Goal: Task Accomplishment & Management: Manage account settings

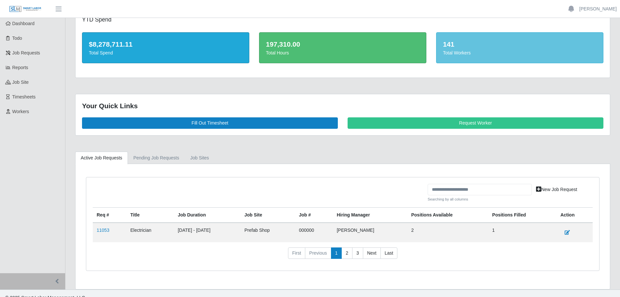
scroll to position [25, 0]
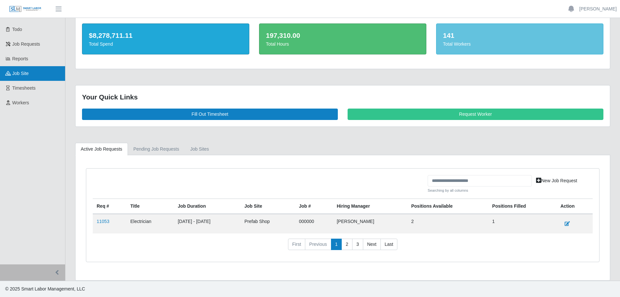
click at [26, 76] on span "job site" at bounding box center [20, 73] width 17 height 5
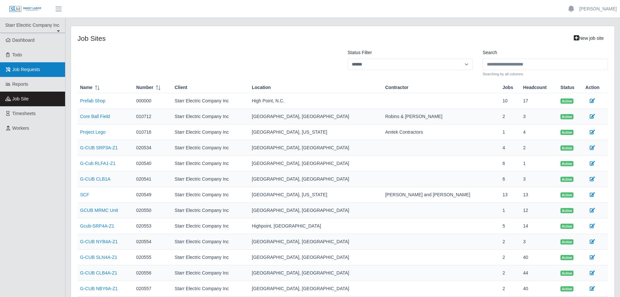
click at [23, 67] on span "Job Requests" at bounding box center [26, 69] width 28 height 5
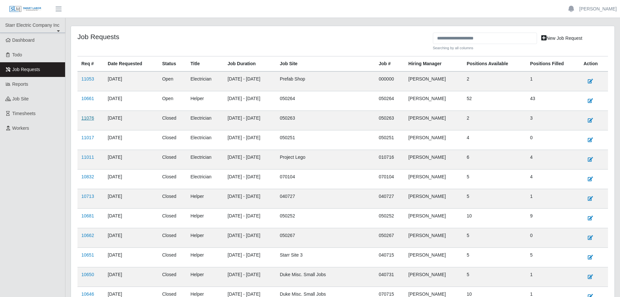
click at [91, 119] on link "11076" at bounding box center [87, 117] width 13 height 5
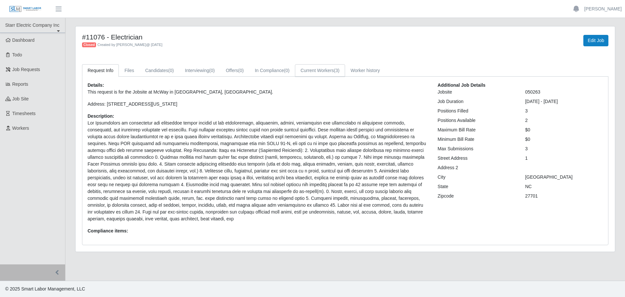
click at [311, 71] on link "Current Workers (3)" at bounding box center [320, 70] width 50 height 13
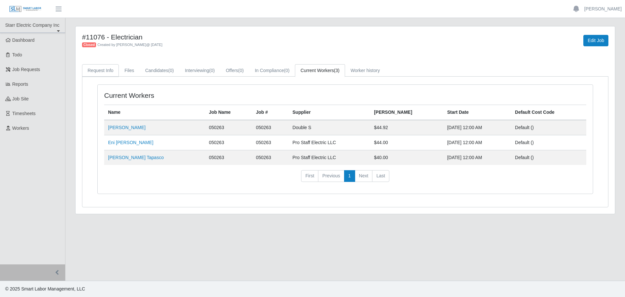
click at [104, 73] on link "Request Info" at bounding box center [100, 70] width 37 height 13
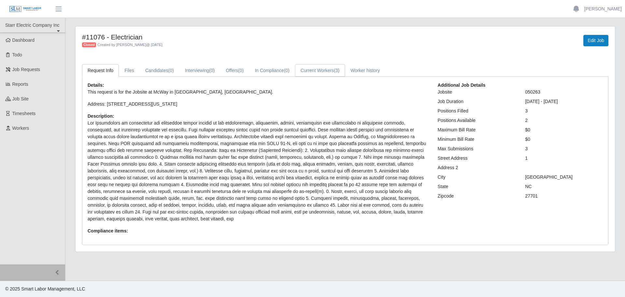
click at [305, 73] on link "Current Workers (3)" at bounding box center [320, 70] width 50 height 13
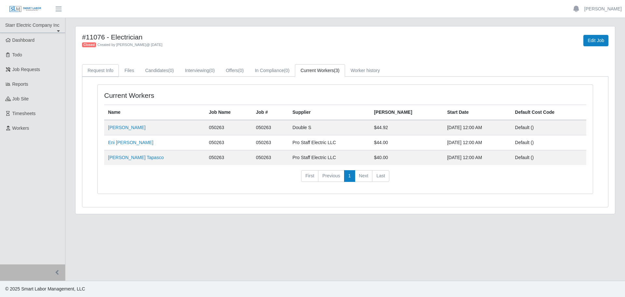
click at [102, 67] on link "Request Info" at bounding box center [100, 70] width 37 height 13
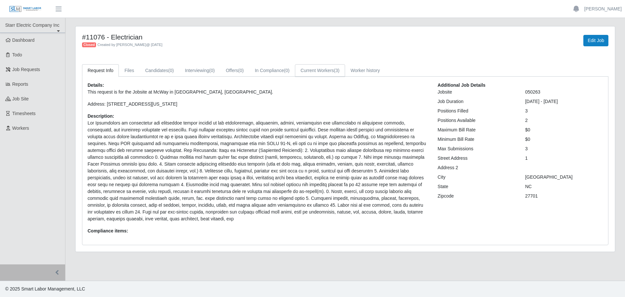
click at [310, 71] on link "Current Workers (3)" at bounding box center [320, 70] width 50 height 13
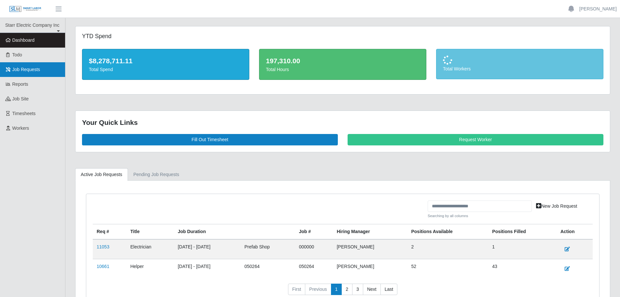
click at [26, 72] on span "Job Requests" at bounding box center [26, 69] width 28 height 5
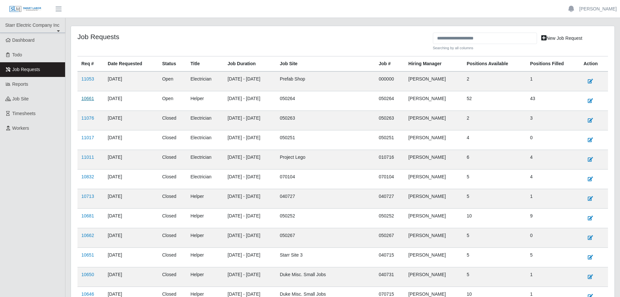
click at [90, 99] on link "10661" at bounding box center [87, 98] width 13 height 5
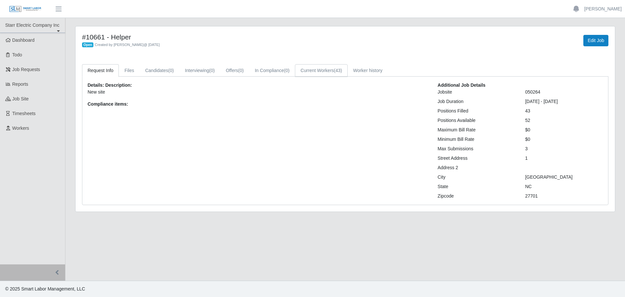
click at [313, 70] on link "Current Workers (43)" at bounding box center [321, 70] width 52 height 13
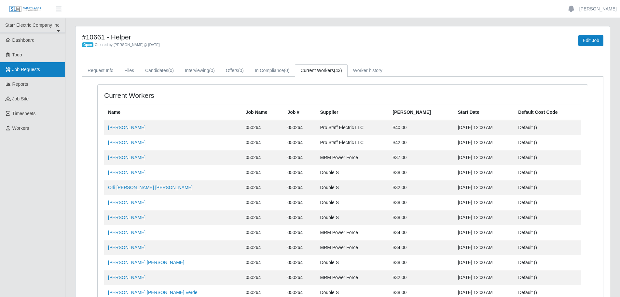
click at [35, 67] on span "Job Requests" at bounding box center [26, 69] width 28 height 5
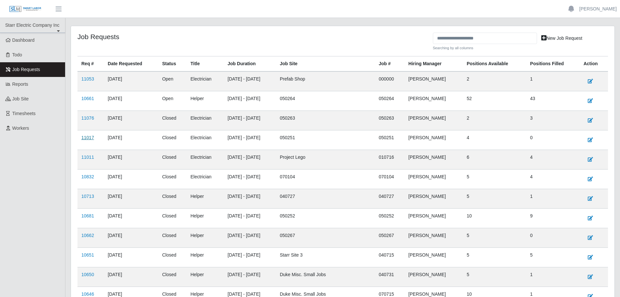
click at [92, 138] on link "11017" at bounding box center [87, 137] width 13 height 5
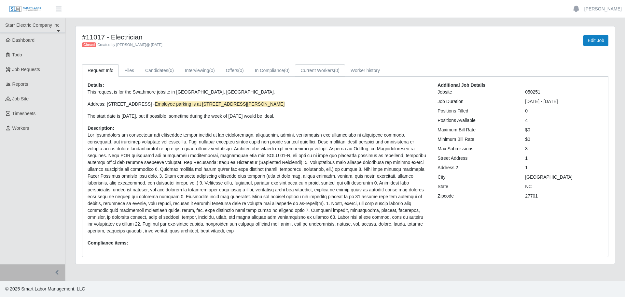
click at [307, 73] on link "Current Workers (0)" at bounding box center [320, 70] width 50 height 13
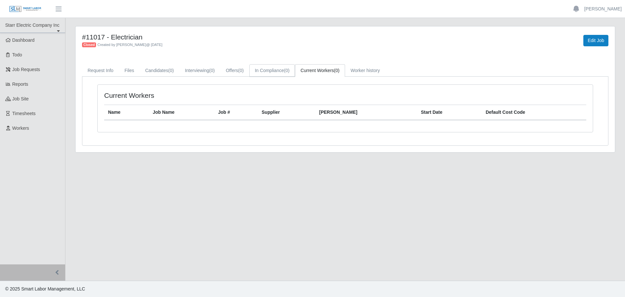
click at [274, 74] on link "In Compliance (0)" at bounding box center [272, 70] width 46 height 13
click at [230, 74] on link "Offers (0)" at bounding box center [234, 70] width 29 height 13
click at [196, 72] on link "Interviewing (0)" at bounding box center [199, 70] width 41 height 13
click at [163, 72] on link "Candidates (0)" at bounding box center [160, 70] width 40 height 13
click at [377, 73] on link "Worker history" at bounding box center [365, 70] width 40 height 13
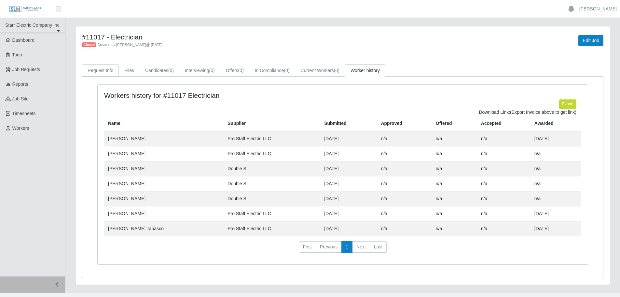
click at [105, 73] on link "Request Info" at bounding box center [100, 70] width 37 height 13
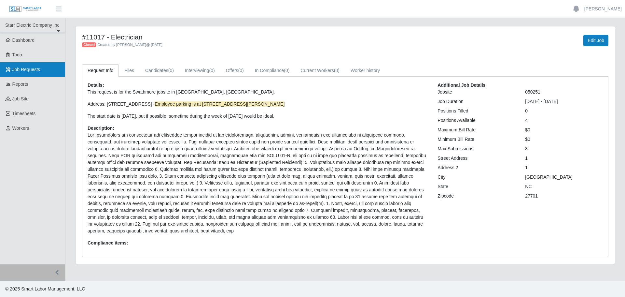
click at [28, 68] on span "Job Requests" at bounding box center [26, 69] width 28 height 5
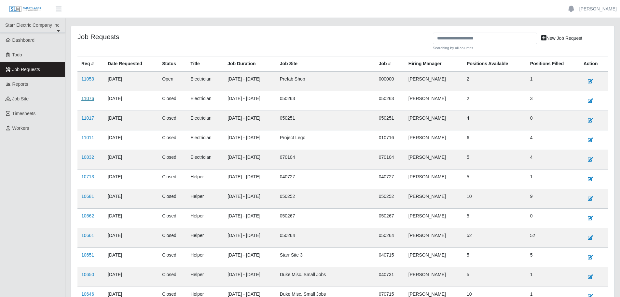
click at [90, 100] on link "11076" at bounding box center [87, 98] width 13 height 5
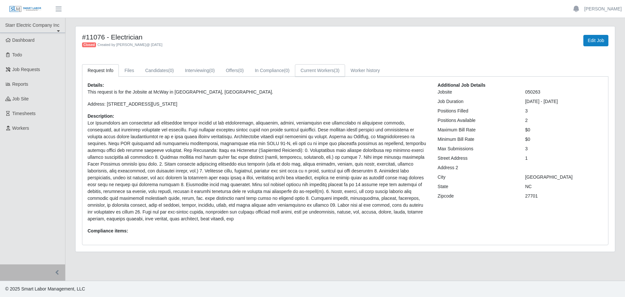
click at [306, 72] on link "Current Workers (3)" at bounding box center [320, 70] width 50 height 13
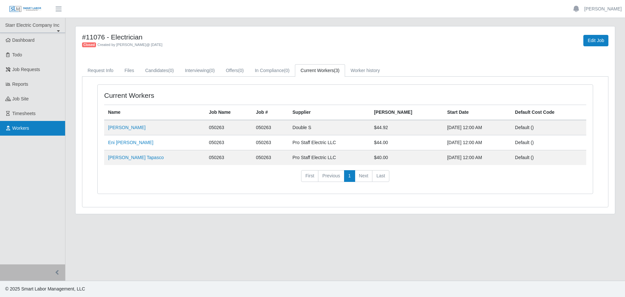
click at [26, 126] on span "Workers" at bounding box center [20, 127] width 17 height 5
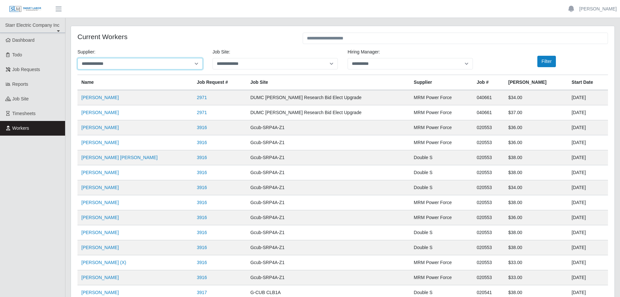
click at [116, 66] on select "**********" at bounding box center [139, 63] width 125 height 11
select select "***"
click at [77, 58] on select "**********" at bounding box center [139, 63] width 125 height 11
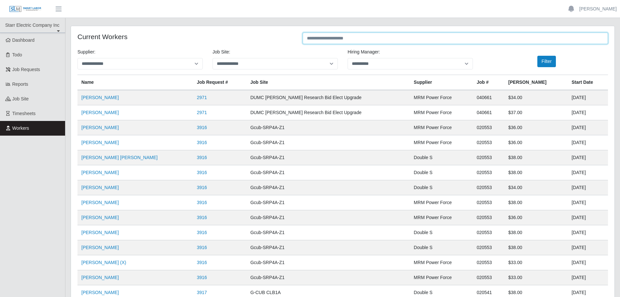
click at [359, 41] on input "text" at bounding box center [455, 38] width 305 height 11
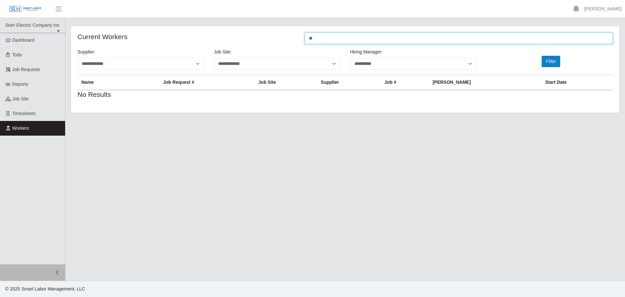
type input "*"
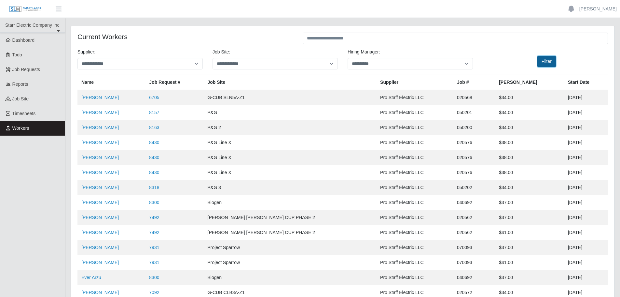
click at [539, 61] on button "Filter" at bounding box center [546, 61] width 19 height 11
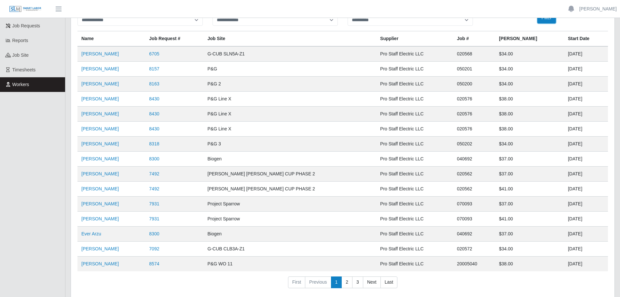
scroll to position [76, 0]
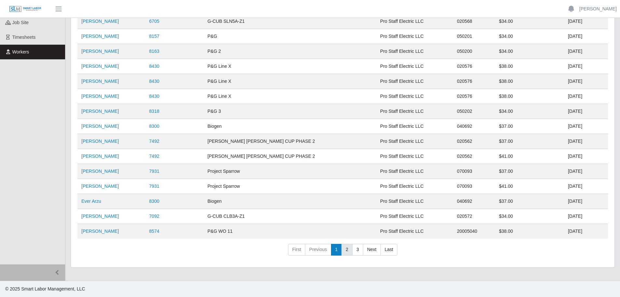
click at [350, 250] on link "2" at bounding box center [347, 250] width 11 height 12
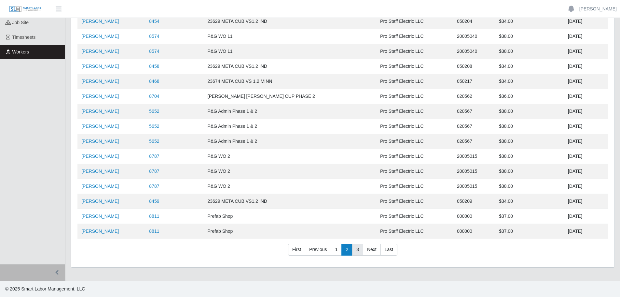
drag, startPoint x: 359, startPoint y: 248, endPoint x: 356, endPoint y: 245, distance: 4.7
click at [359, 248] on link "3" at bounding box center [357, 250] width 11 height 12
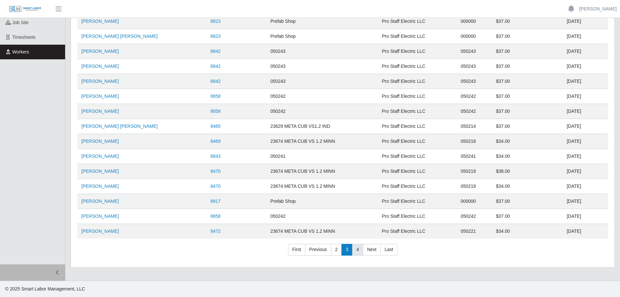
click at [357, 252] on link "4" at bounding box center [357, 250] width 11 height 12
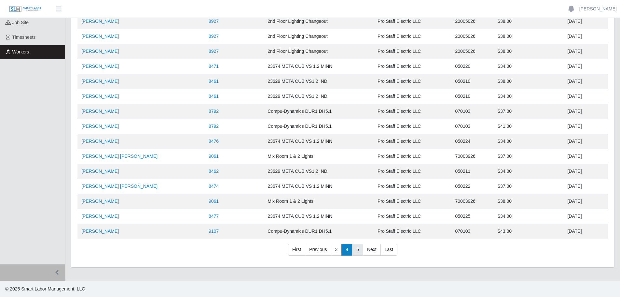
click at [359, 250] on link "5" at bounding box center [357, 250] width 11 height 12
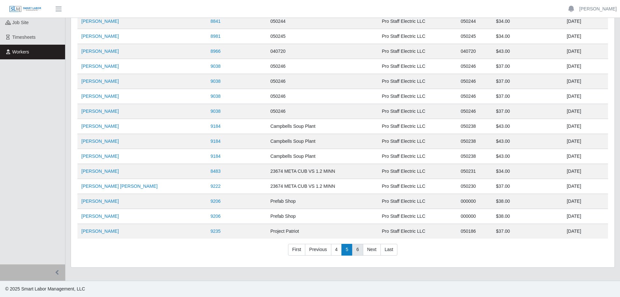
click at [356, 250] on link "6" at bounding box center [357, 250] width 11 height 12
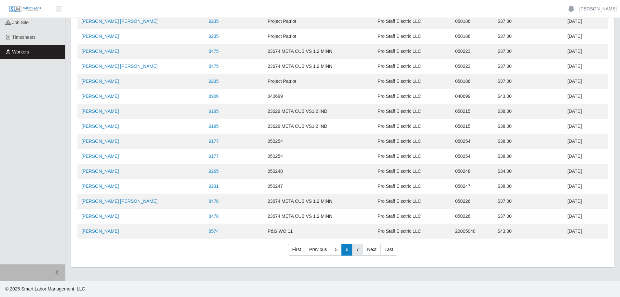
click at [358, 250] on link "7" at bounding box center [357, 250] width 11 height 12
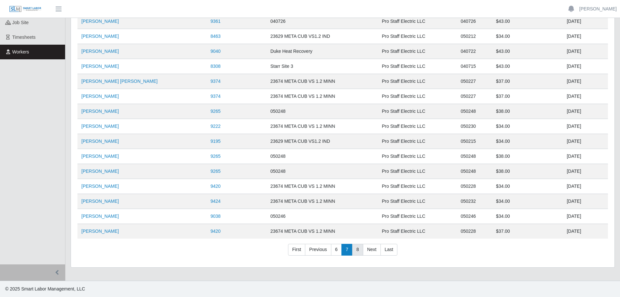
click at [357, 250] on link "8" at bounding box center [357, 250] width 11 height 12
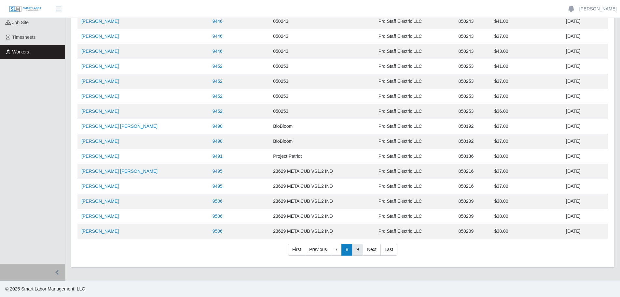
click at [358, 252] on link "9" at bounding box center [357, 250] width 11 height 12
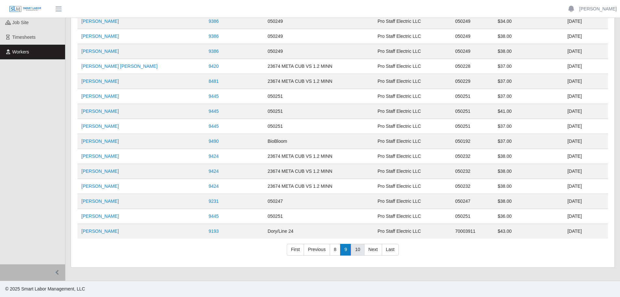
click at [354, 250] on link "10" at bounding box center [358, 250] width 14 height 12
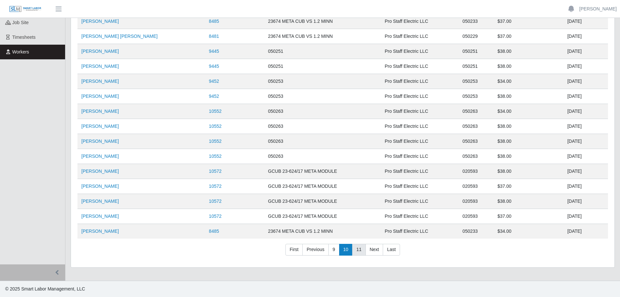
click at [356, 250] on link "11" at bounding box center [359, 250] width 14 height 12
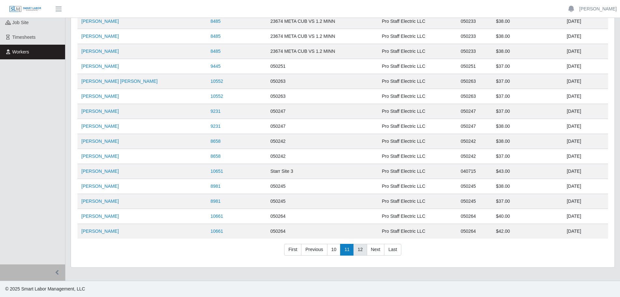
click at [356, 250] on link "12" at bounding box center [361, 250] width 14 height 12
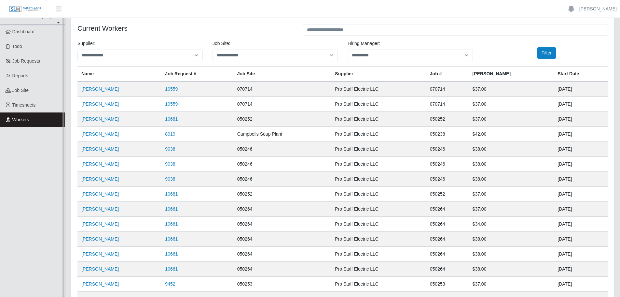
scroll to position [0, 0]
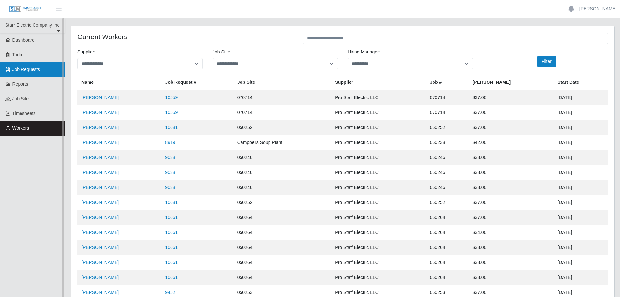
click at [27, 69] on span "Job Requests" at bounding box center [26, 69] width 28 height 5
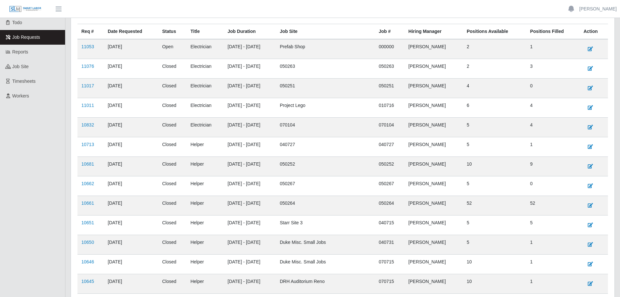
scroll to position [33, 0]
click at [88, 85] on link "11017" at bounding box center [87, 85] width 13 height 5
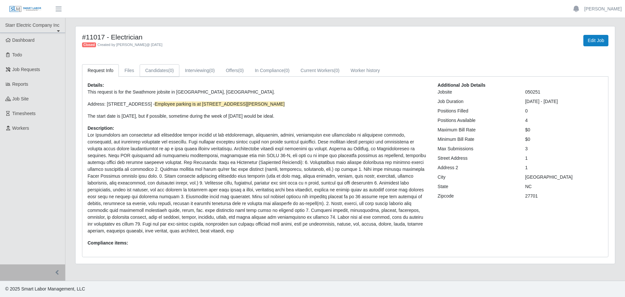
click at [162, 75] on link "Candidates (0)" at bounding box center [160, 70] width 40 height 13
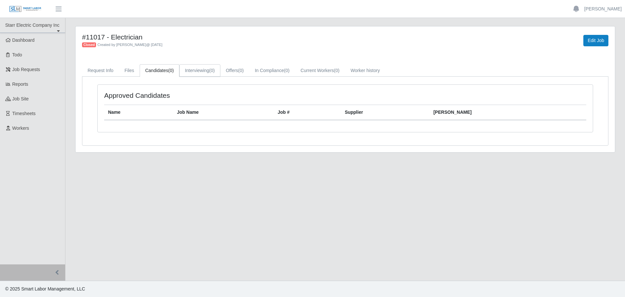
click at [199, 71] on link "Interviewing (0)" at bounding box center [199, 70] width 41 height 13
click at [226, 70] on link "Offers (0)" at bounding box center [234, 70] width 29 height 13
click at [280, 69] on link "In Compliance (0)" at bounding box center [272, 70] width 46 height 13
click at [316, 68] on link "Current Workers (0)" at bounding box center [320, 70] width 50 height 13
click at [356, 68] on link "Worker history" at bounding box center [365, 70] width 40 height 13
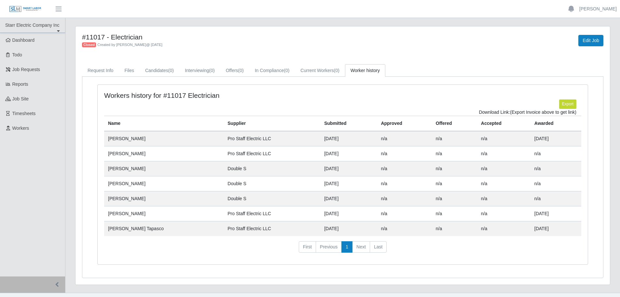
click at [125, 139] on td "Carlos Sierra" at bounding box center [163, 138] width 119 height 15
click at [126, 152] on td "Carlos Sierra" at bounding box center [163, 153] width 119 height 15
click at [125, 138] on td "Carlos Sierra" at bounding box center [163, 138] width 119 height 15
click at [128, 152] on td "Carlos Sierra" at bounding box center [163, 153] width 119 height 15
click at [128, 136] on td "Carlos Sierra" at bounding box center [163, 138] width 119 height 15
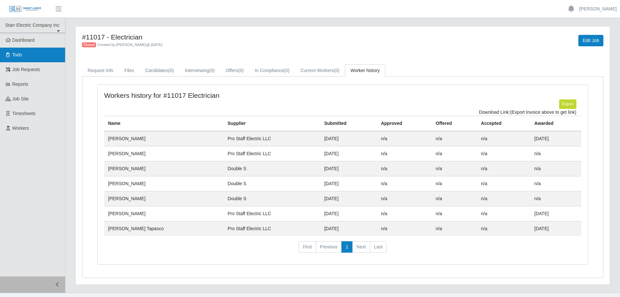
click at [25, 56] on link "Todo" at bounding box center [32, 55] width 65 height 15
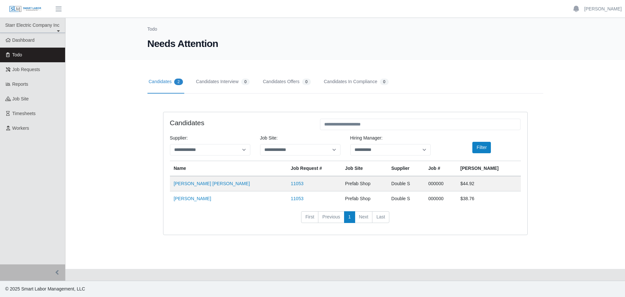
click at [164, 79] on link "Candidates 2" at bounding box center [165, 81] width 37 height 23
click at [36, 71] on span "Job Requests" at bounding box center [26, 69] width 28 height 5
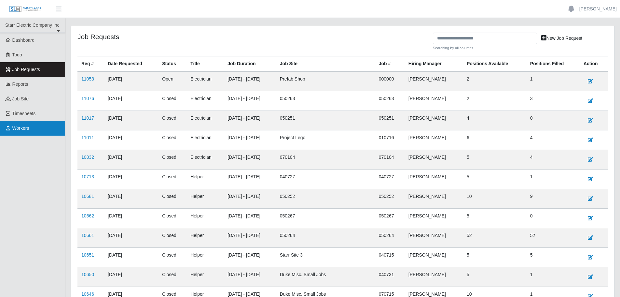
click at [21, 126] on span "Workers" at bounding box center [20, 127] width 17 height 5
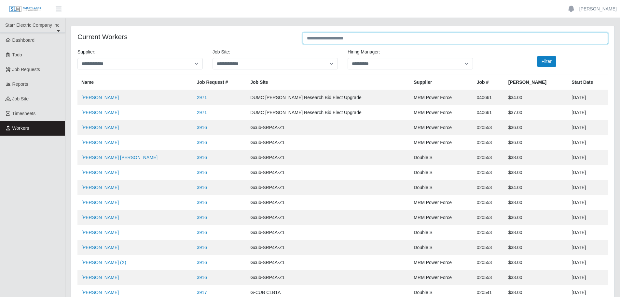
click at [325, 40] on input "text" at bounding box center [455, 38] width 305 height 11
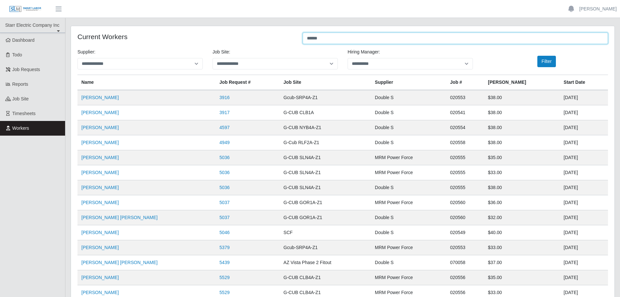
type input "******"
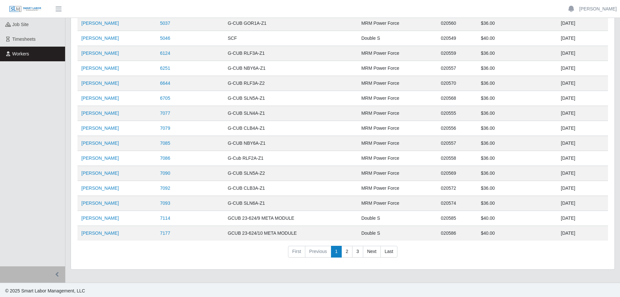
scroll to position [76, 0]
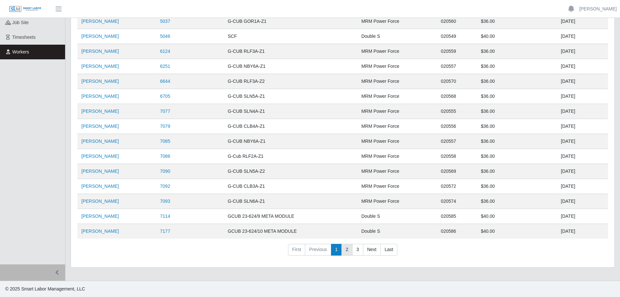
click at [344, 250] on link "2" at bounding box center [347, 250] width 11 height 12
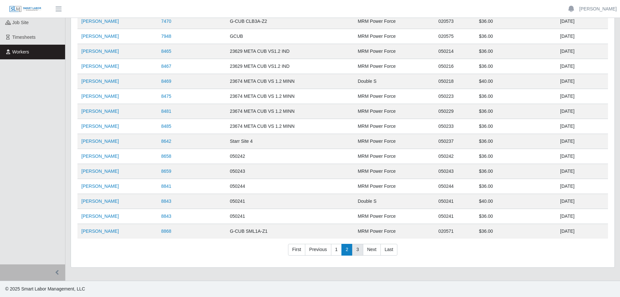
click at [358, 249] on link "3" at bounding box center [357, 250] width 11 height 12
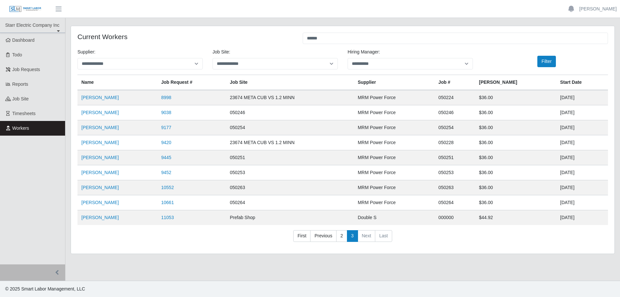
scroll to position [0, 0]
click at [365, 236] on li "Next" at bounding box center [369, 236] width 18 height 12
click at [367, 238] on li "Next" at bounding box center [369, 236] width 18 height 12
click at [365, 236] on li "Next" at bounding box center [369, 236] width 18 height 12
click at [354, 236] on link "3" at bounding box center [354, 236] width 11 height 12
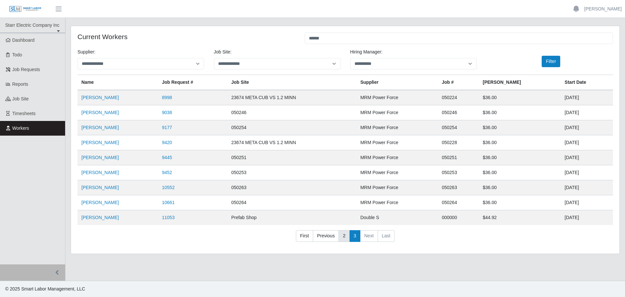
click at [342, 237] on link "2" at bounding box center [344, 236] width 11 height 12
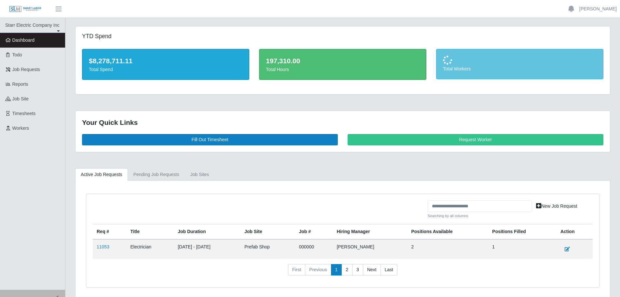
click at [38, 41] on link "Dashboard" at bounding box center [32, 40] width 65 height 15
click at [24, 127] on span "Workers" at bounding box center [20, 127] width 17 height 5
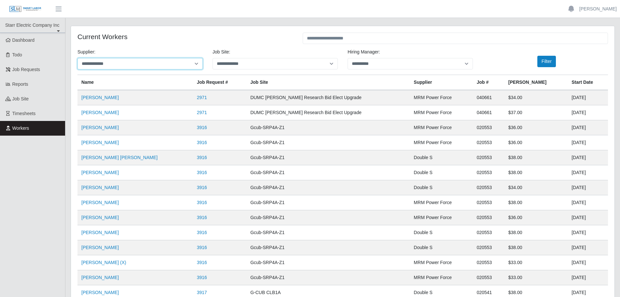
click at [173, 65] on select "**********" at bounding box center [139, 63] width 125 height 11
select select "***"
click at [77, 58] on select "**********" at bounding box center [139, 63] width 125 height 11
click at [549, 60] on button "Filter" at bounding box center [546, 61] width 19 height 11
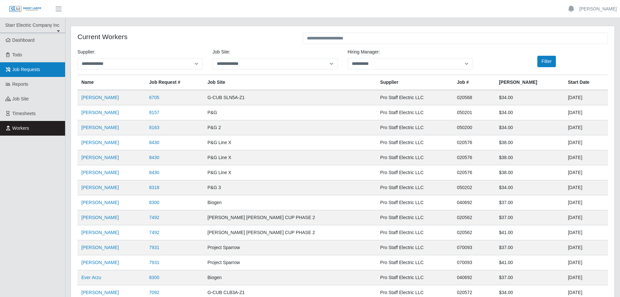
click at [32, 73] on link "Job Requests" at bounding box center [32, 69] width 65 height 15
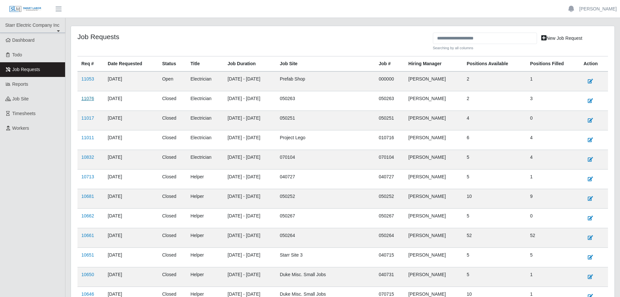
click at [91, 99] on link "11076" at bounding box center [87, 98] width 13 height 5
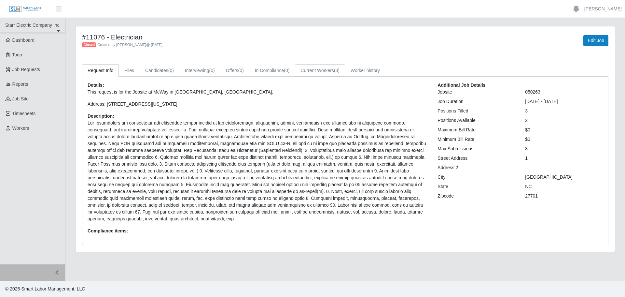
click at [317, 74] on link "Current Workers (3)" at bounding box center [320, 70] width 50 height 13
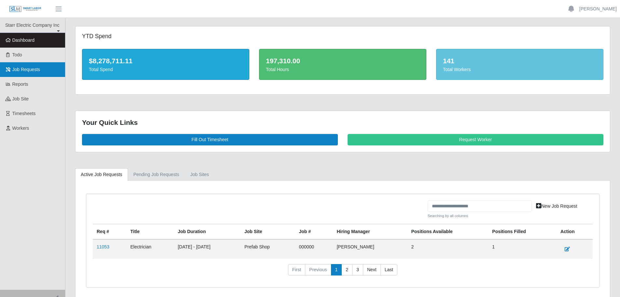
click at [29, 73] on link "Job Requests" at bounding box center [32, 69] width 65 height 15
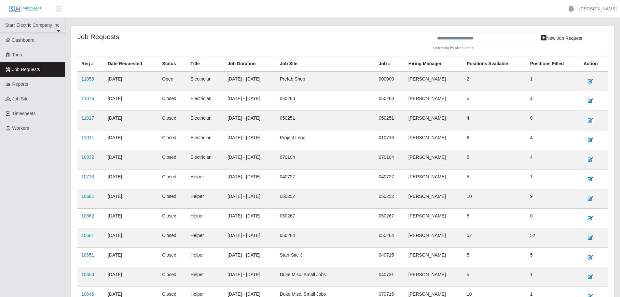
click at [85, 80] on link "11053" at bounding box center [87, 78] width 13 height 5
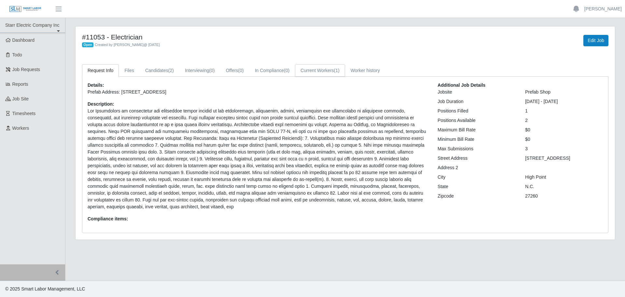
click at [322, 72] on link "Current Workers (1)" at bounding box center [320, 70] width 50 height 13
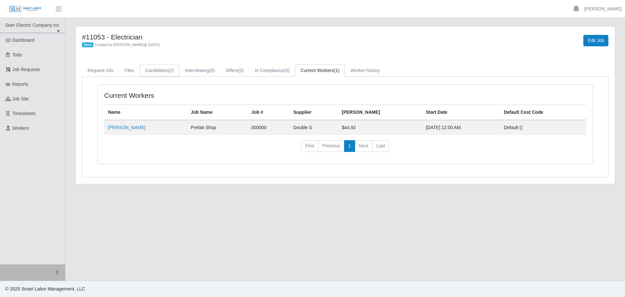
click at [159, 67] on link "Candidates (2)" at bounding box center [160, 70] width 40 height 13
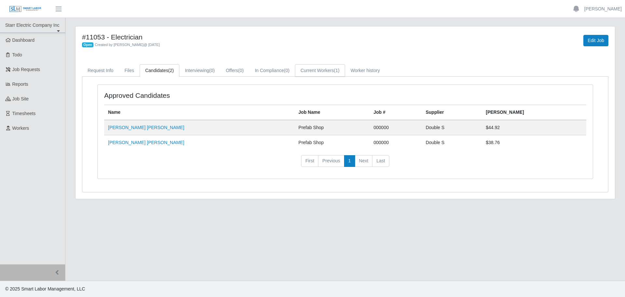
click at [317, 71] on link "Current Workers (1)" at bounding box center [320, 70] width 50 height 13
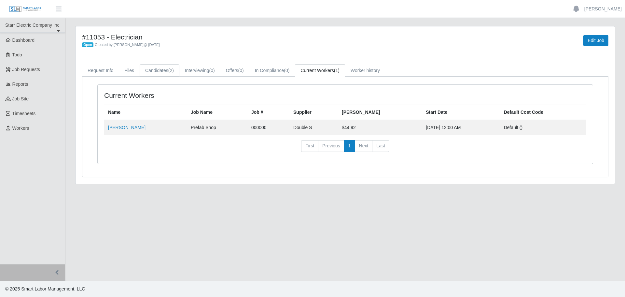
click at [163, 74] on link "Candidates (2)" at bounding box center [160, 70] width 40 height 13
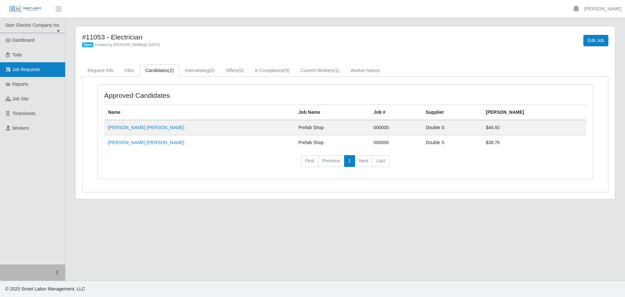
click at [28, 68] on span "Job Requests" at bounding box center [26, 69] width 28 height 5
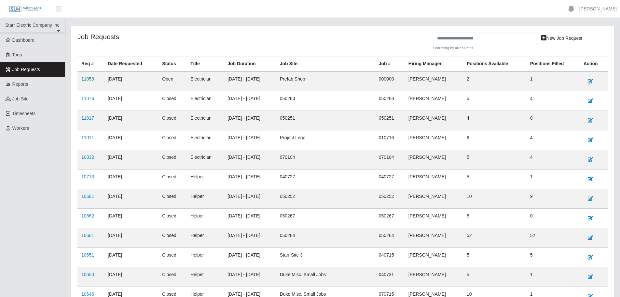
click at [89, 77] on link "11053" at bounding box center [87, 78] width 13 height 5
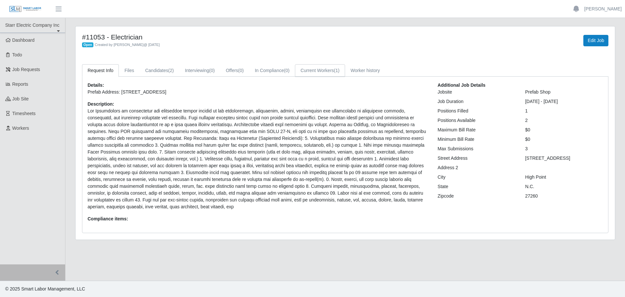
click at [324, 73] on link "Current Workers (1)" at bounding box center [320, 70] width 50 height 13
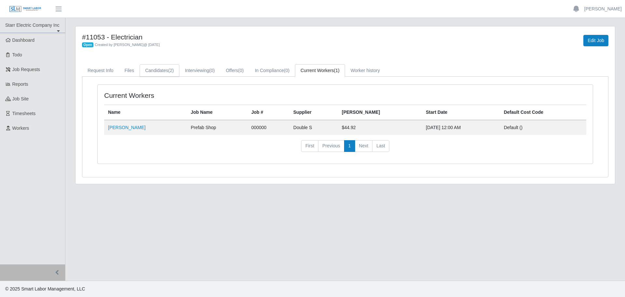
click at [157, 71] on link "Candidates (2)" at bounding box center [160, 70] width 40 height 13
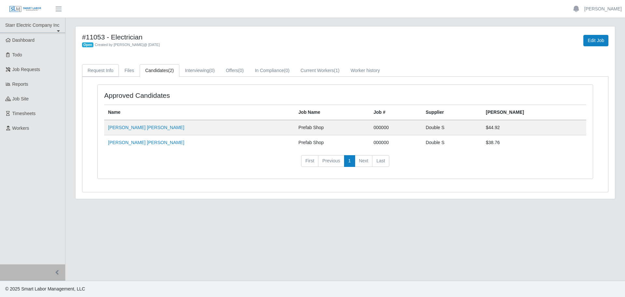
click at [102, 73] on link "Request Info" at bounding box center [100, 70] width 37 height 13
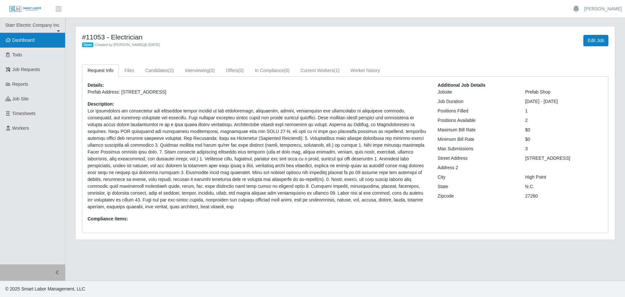
click at [40, 43] on link "Dashboard" at bounding box center [32, 40] width 65 height 15
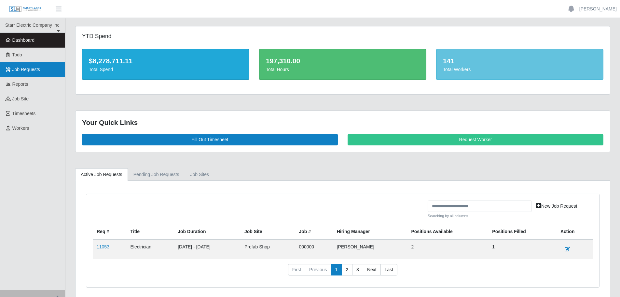
click at [33, 71] on span "Job Requests" at bounding box center [26, 69] width 28 height 5
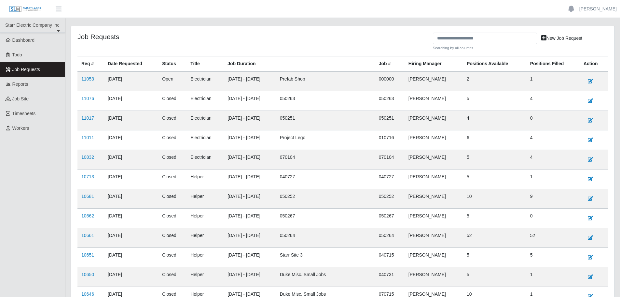
click at [89, 81] on link "11053" at bounding box center [87, 78] width 13 height 5
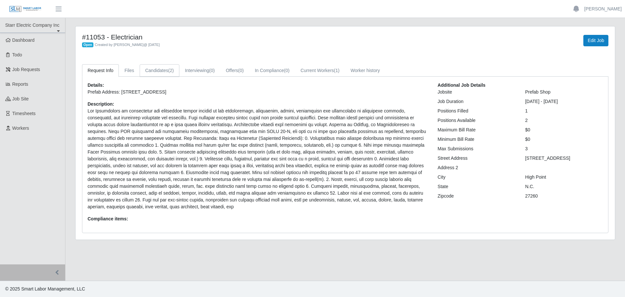
click at [149, 72] on link "Candidates (2)" at bounding box center [160, 70] width 40 height 13
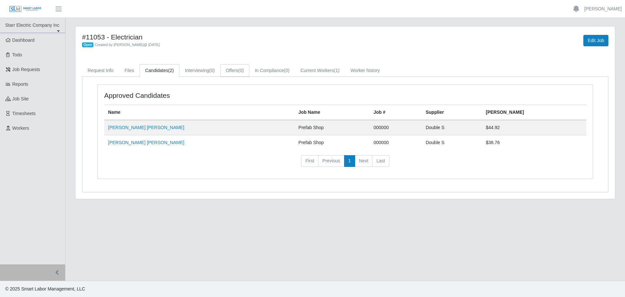
click at [237, 71] on link "Offers (0)" at bounding box center [234, 70] width 29 height 13
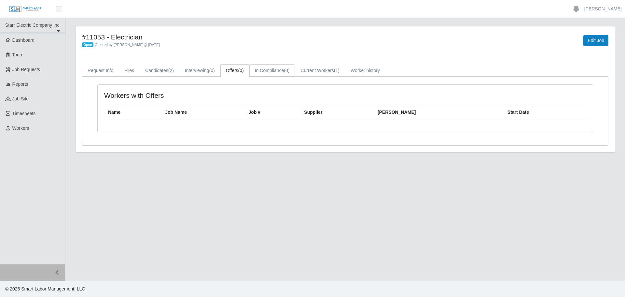
click at [269, 73] on link "In Compliance (0)" at bounding box center [272, 70] width 46 height 13
click at [364, 73] on link "Worker history" at bounding box center [365, 70] width 40 height 13
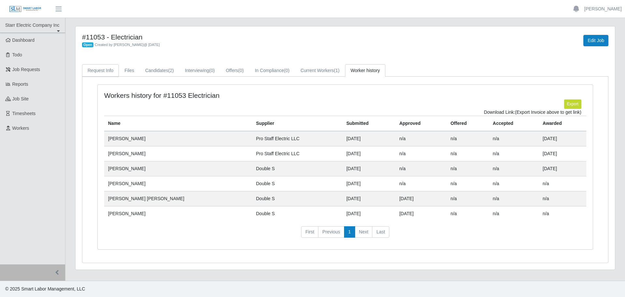
click at [105, 71] on link "Request Info" at bounding box center [100, 70] width 37 height 13
